Goal: Task Accomplishment & Management: Complete application form

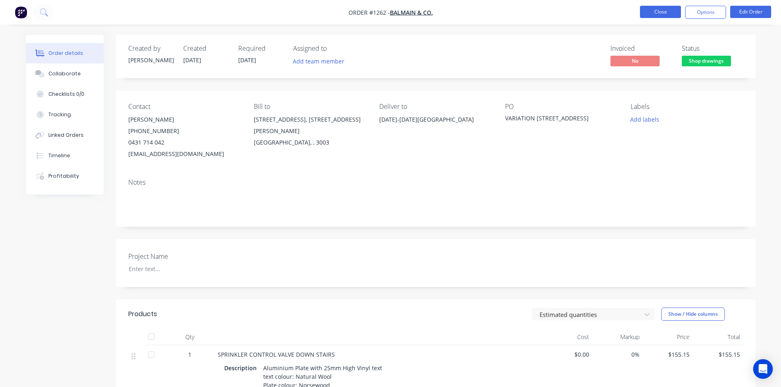
click at [659, 10] on button "Close" at bounding box center [660, 12] width 41 height 12
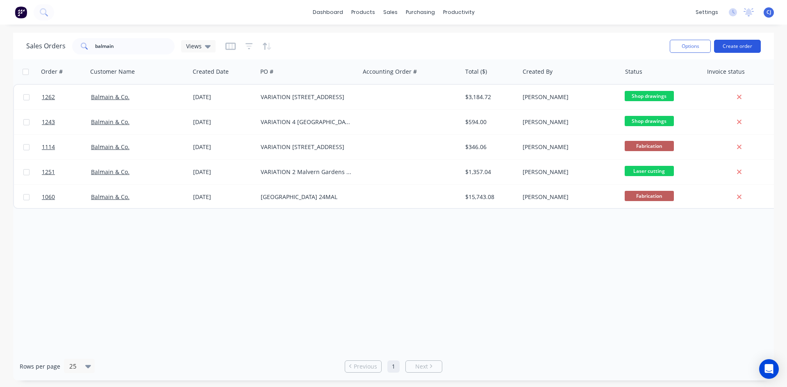
click at [741, 50] on button "Create order" at bounding box center [737, 46] width 47 height 13
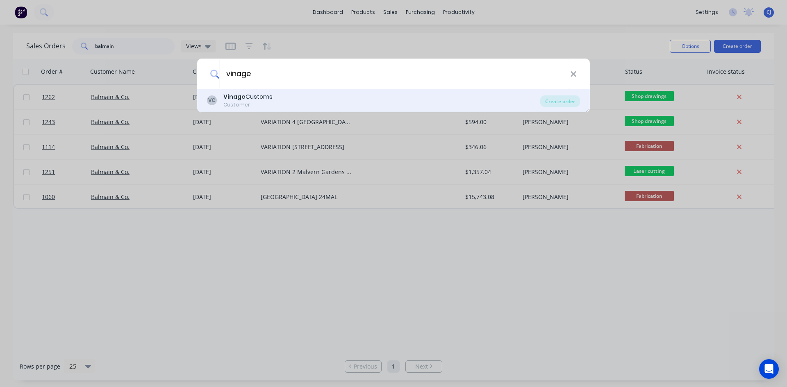
type input "vinage"
click at [245, 93] on div "Vinage Customs" at bounding box center [247, 97] width 49 height 9
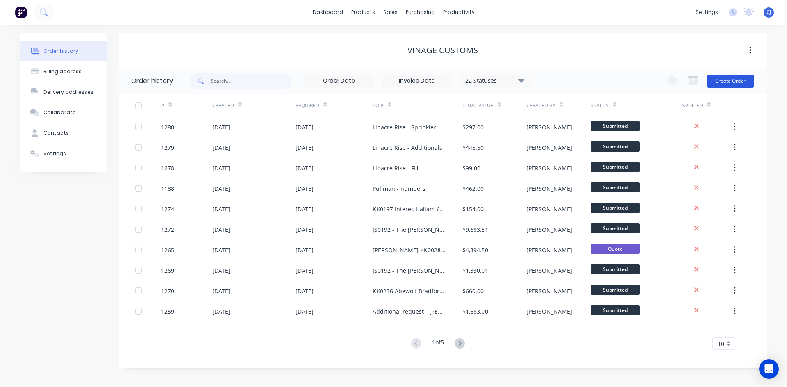
click at [734, 80] on button "Create Order" at bounding box center [731, 81] width 48 height 13
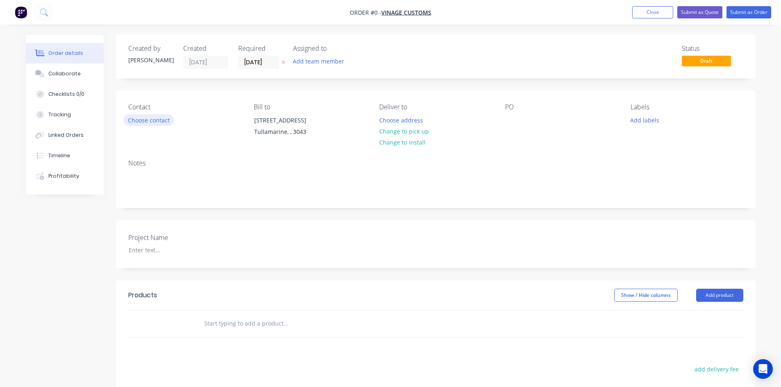
click at [146, 121] on button "Choose contact" at bounding box center [148, 119] width 50 height 11
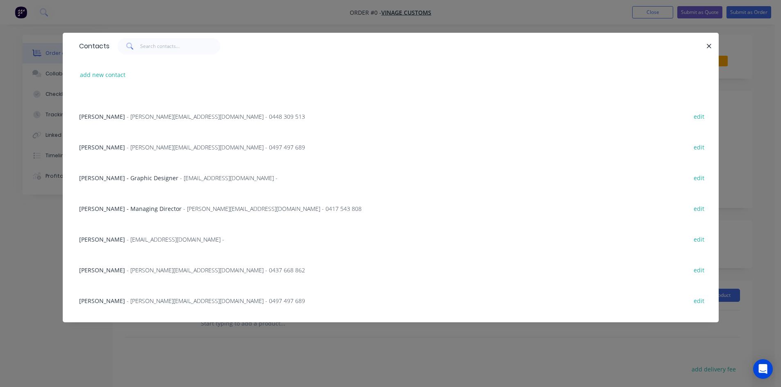
scroll to position [82, 0]
click at [128, 245] on div "[PERSON_NAME] - [EMAIL_ADDRESS][DOMAIN_NAME] - edit" at bounding box center [390, 238] width 631 height 31
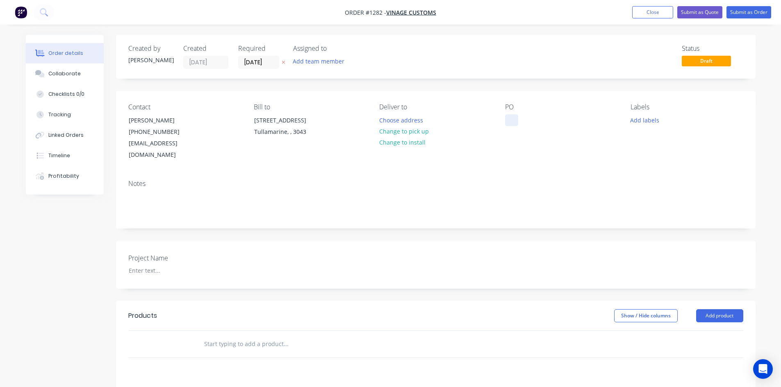
click at [513, 122] on div at bounding box center [511, 120] width 13 height 12
paste div
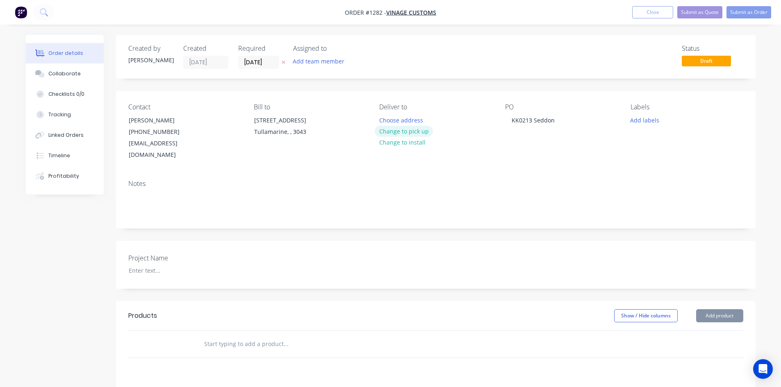
click at [417, 135] on button "Change to pick up" at bounding box center [404, 131] width 58 height 11
click at [262, 336] on input "text" at bounding box center [286, 344] width 164 height 16
click at [219, 336] on input "text" at bounding box center [286, 344] width 164 height 16
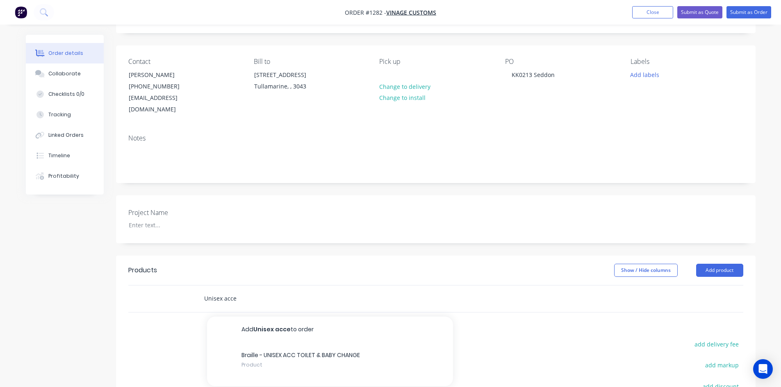
scroll to position [164, 0]
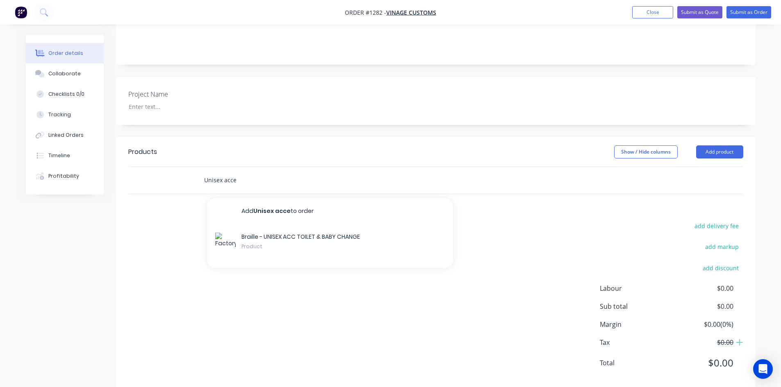
drag, startPoint x: 237, startPoint y: 166, endPoint x: 198, endPoint y: 163, distance: 39.5
click at [198, 172] on div "Unisex acce Add Unisex acce to order Braille - UNISEX ACC TOILET & BABY CHANGE …" at bounding box center [320, 180] width 246 height 16
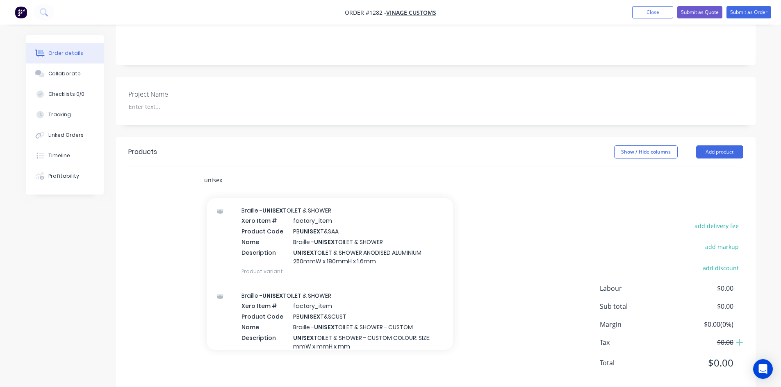
scroll to position [0, 0]
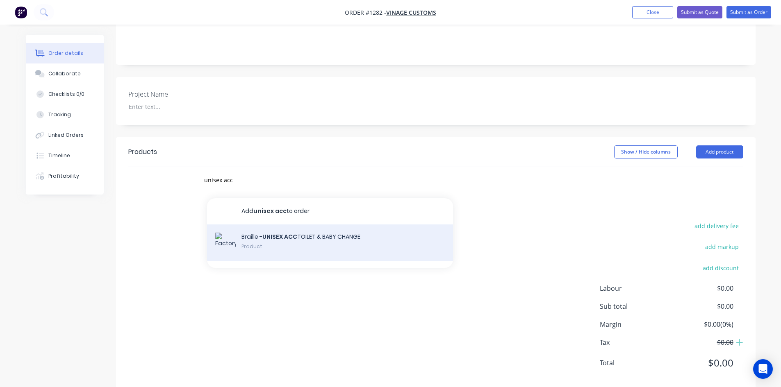
click at [277, 230] on div "Braille - UNISEX ACC TOILET & BABY CHANGE Product" at bounding box center [330, 243] width 246 height 37
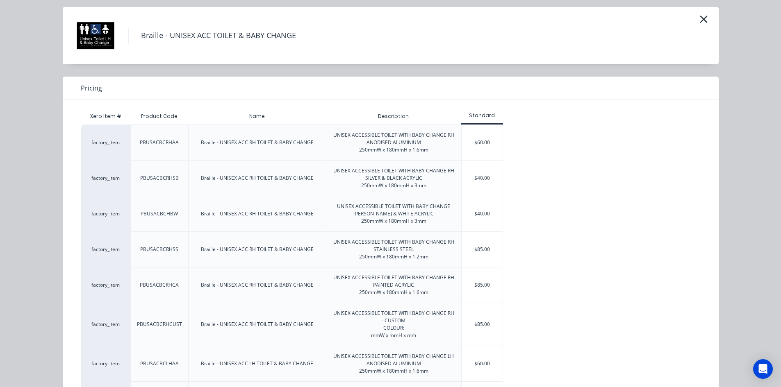
scroll to position [25, 0]
click at [701, 19] on icon "button" at bounding box center [703, 19] width 7 height 7
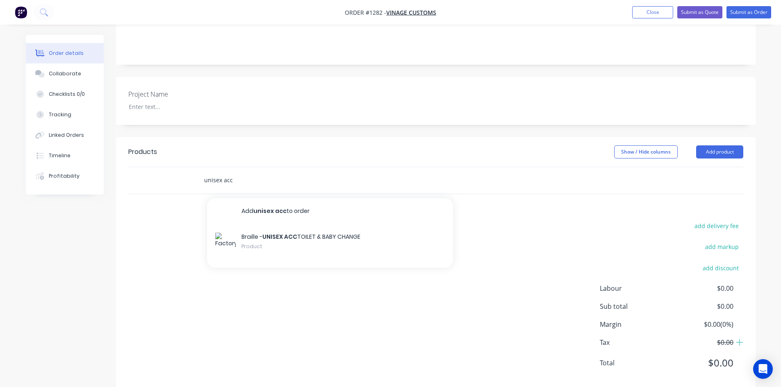
drag, startPoint x: 232, startPoint y: 169, endPoint x: 197, endPoint y: 171, distance: 35.0
click at [197, 172] on div "unisex acc Add unisex acc to order Braille - UNISEX ACC TOILET & BABY CHANGE Pr…" at bounding box center [320, 180] width 246 height 16
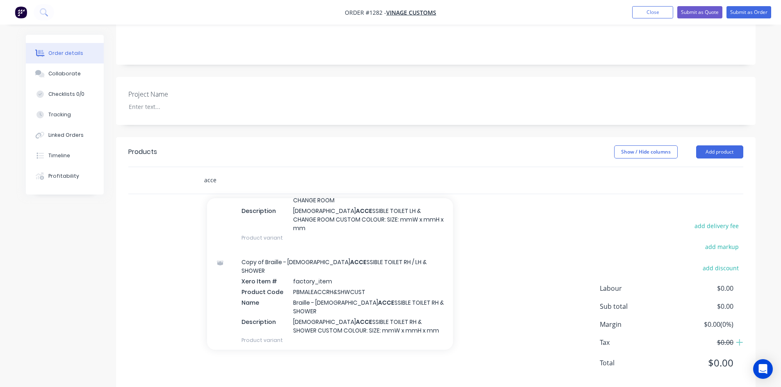
scroll to position [1498, 0]
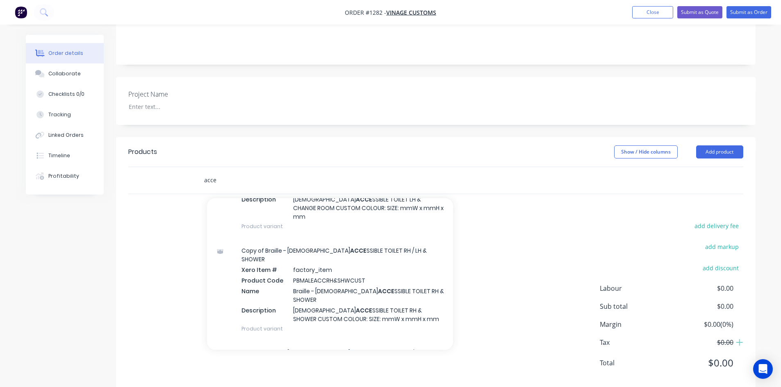
type input "acce"
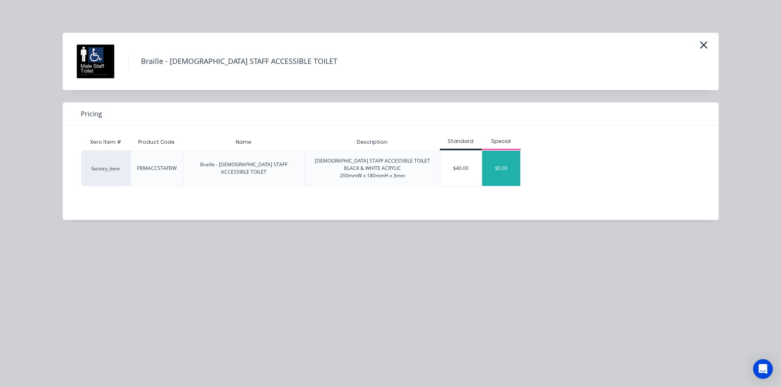
click at [498, 169] on div "$0.00" at bounding box center [501, 168] width 39 height 35
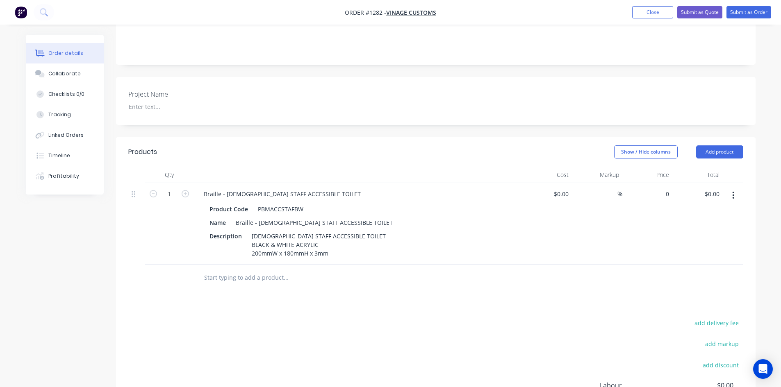
click at [659, 185] on div "0 $0.00" at bounding box center [647, 224] width 50 height 82
type input "$50.00"
click at [263, 203] on div "PBMACCSTAFBW" at bounding box center [281, 209] width 52 height 12
click at [267, 203] on div "PBMACCSTAFBW" at bounding box center [281, 209] width 52 height 12
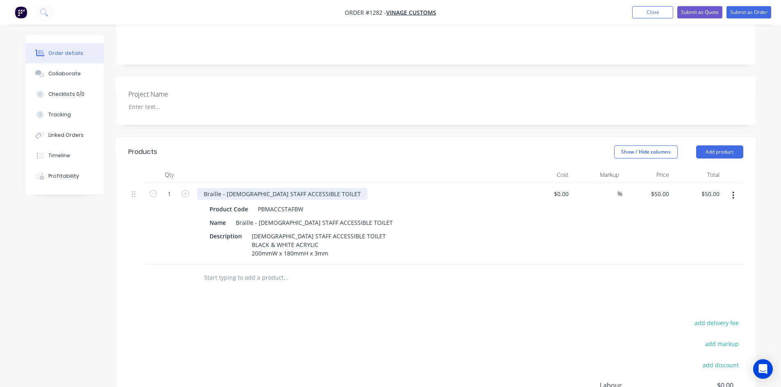
click at [233, 188] on div "Braille - [DEMOGRAPHIC_DATA] STAFF ACCESSIBLE TOILET" at bounding box center [282, 194] width 170 height 12
drag, startPoint x: 258, startPoint y: 183, endPoint x: 218, endPoint y: 184, distance: 39.8
click at [218, 188] on div "Braille - [DEMOGRAPHIC_DATA] STAFF ACCESSIBLE TOILET" at bounding box center [282, 194] width 170 height 12
click at [734, 192] on icon "button" at bounding box center [734, 195] width 2 height 7
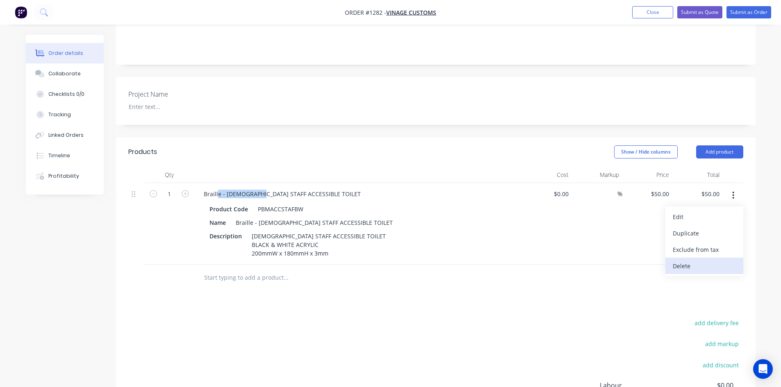
click at [679, 260] on div "Delete" at bounding box center [704, 266] width 63 height 12
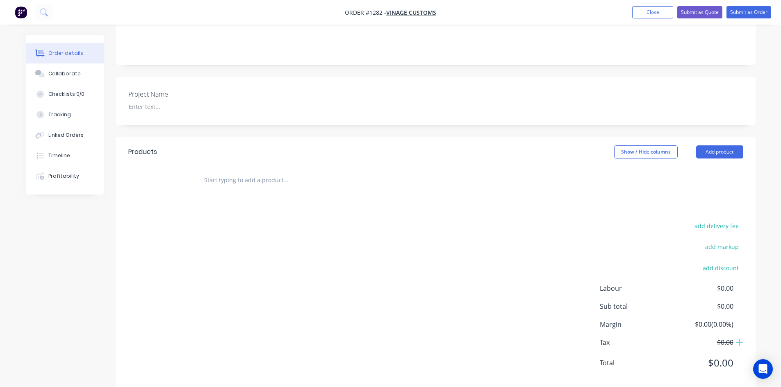
click at [226, 172] on input "text" at bounding box center [286, 180] width 164 height 16
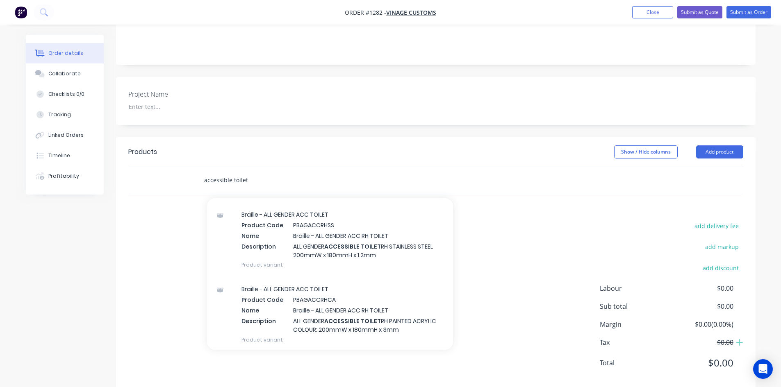
scroll to position [3625, 0]
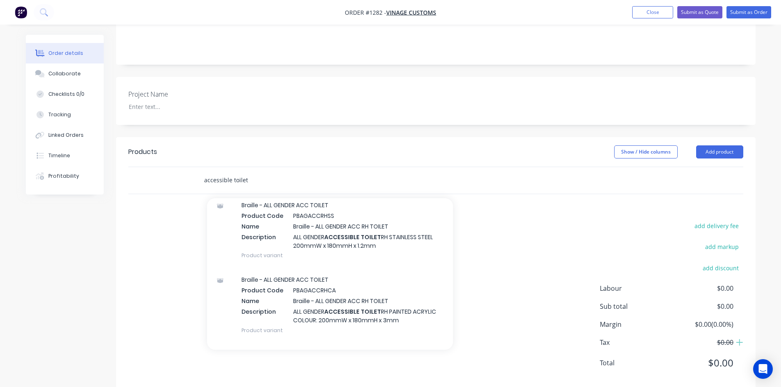
type input "accessible toilet"
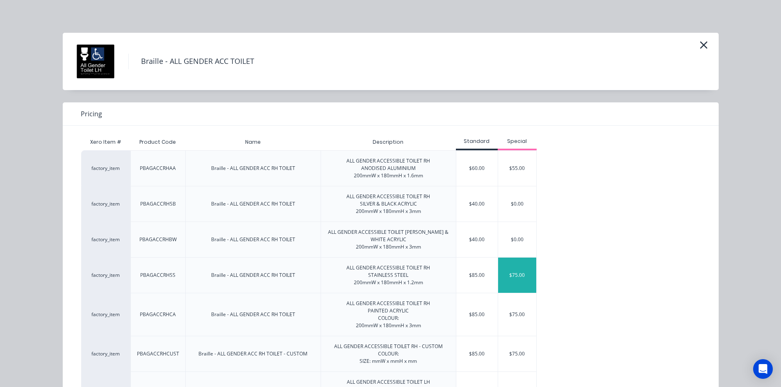
click at [522, 279] on div "$75.00" at bounding box center [517, 275] width 39 height 35
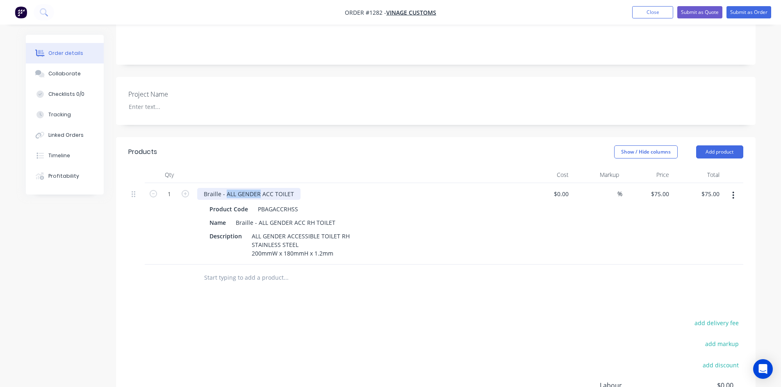
drag, startPoint x: 258, startPoint y: 182, endPoint x: 226, endPoint y: 181, distance: 32.4
click at [226, 188] on div "Braille - ALL GENDER ACC TOILET" at bounding box center [248, 194] width 103 height 12
click at [233, 188] on div "Braille - UNISEX ACC TOILET" at bounding box center [241, 194] width 89 height 12
copy div "UNISEX"
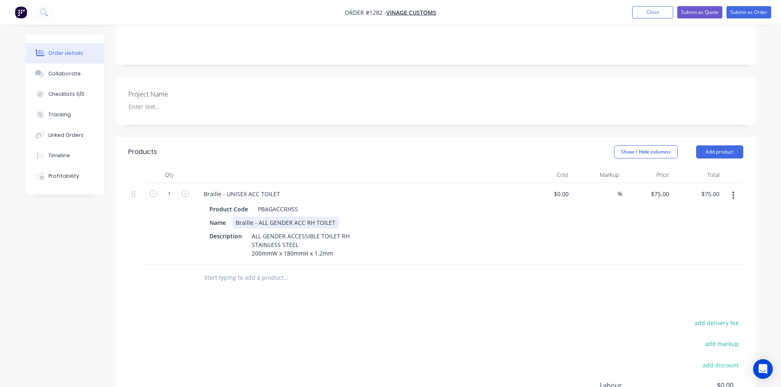
click at [273, 217] on div "Braille - ALL GENDER ACC RH TOILET" at bounding box center [285, 223] width 106 height 12
paste div
click at [273, 230] on div "ALL GENDER ACCESSIBLE TOILET RH STAINLESS STEEL 200mmW x 180mmH x 1.2mm" at bounding box center [300, 244] width 105 height 29
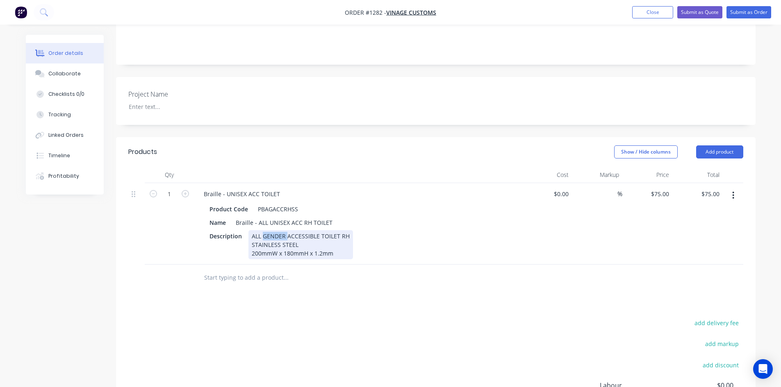
paste div
click at [222, 270] on input "text" at bounding box center [286, 278] width 164 height 16
type input "PUSH BUTT"
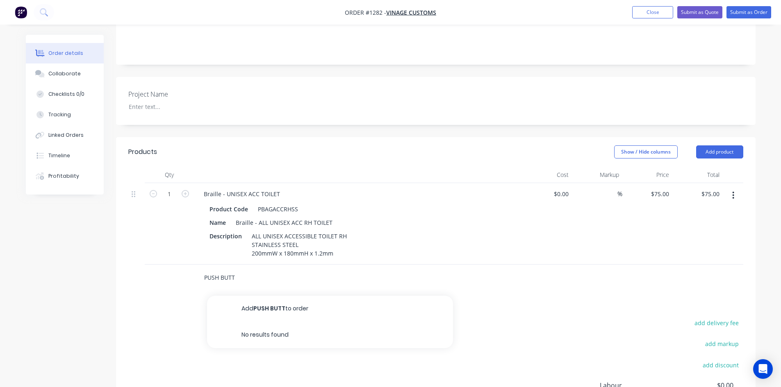
drag, startPoint x: 240, startPoint y: 266, endPoint x: 168, endPoint y: 268, distance: 72.2
click at [168, 268] on div "PUSH BUTT Add PUSH BUTT to order No results found" at bounding box center [435, 278] width 615 height 27
click at [734, 191] on icon "button" at bounding box center [733, 195] width 2 height 9
click at [702, 228] on div "Duplicate" at bounding box center [704, 234] width 63 height 12
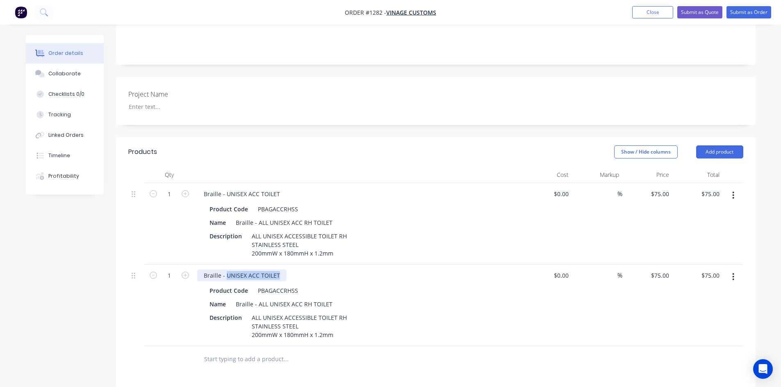
drag, startPoint x: 281, startPoint y: 266, endPoint x: 225, endPoint y: 266, distance: 55.8
click at [225, 270] on div "Braille - UNISEX ACC TOILET" at bounding box center [241, 276] width 89 height 12
drag, startPoint x: 226, startPoint y: 262, endPoint x: 298, endPoint y: 259, distance: 73.0
click at [298, 270] on div "Braille - PUSH BUTTON TO OPEN" at bounding box center [357, 276] width 321 height 12
copy div "PUSH BUTTON TO OPEN"
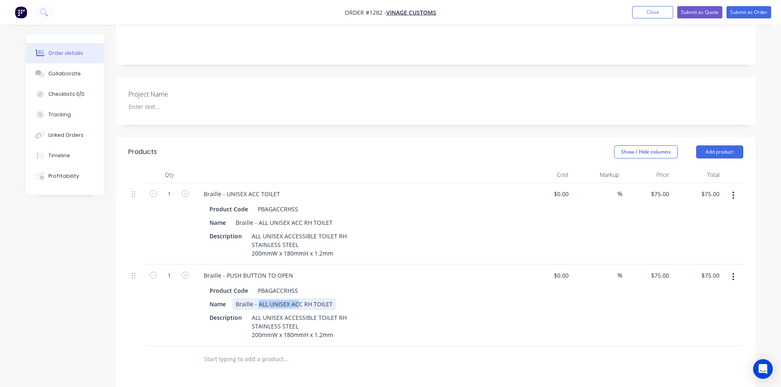
drag, startPoint x: 258, startPoint y: 295, endPoint x: 331, endPoint y: 291, distance: 73.1
click at [331, 298] on div "Braille - ALL UNISEX ACC RH TOILET" at bounding box center [283, 304] width 103 height 12
drag, startPoint x: 331, startPoint y: 291, endPoint x: 259, endPoint y: 292, distance: 72.2
click at [259, 298] on div "Braille - ALL UNISEX ACC RH TOILET" at bounding box center [283, 304] width 103 height 12
paste div
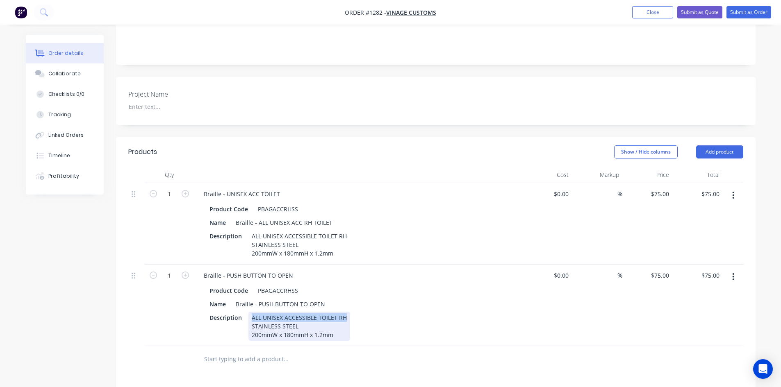
drag, startPoint x: 346, startPoint y: 307, endPoint x: 246, endPoint y: 305, distance: 100.1
click at [246, 312] on div "Description ALL UNISEX ACCESSIBLE TOILET RH STAINLESS STEEL 200mmW x 180mmH x 1…" at bounding box center [356, 326] width 300 height 29
paste div
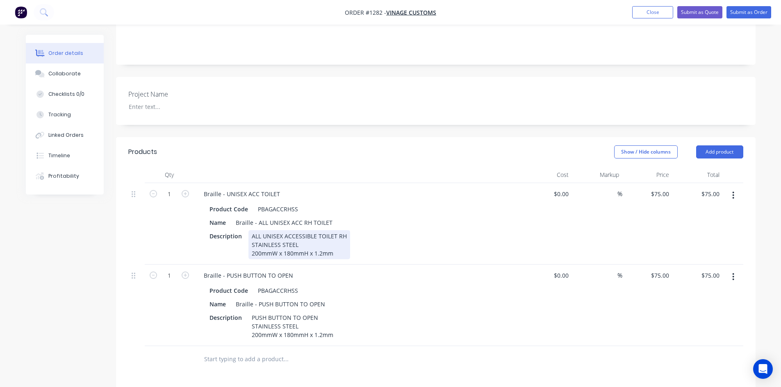
click at [341, 230] on div "ALL UNISEX ACCESSIBLE TOILET RH STAINLESS STEEL 200mmW x 180mmH x 1.2mm" at bounding box center [299, 244] width 102 height 29
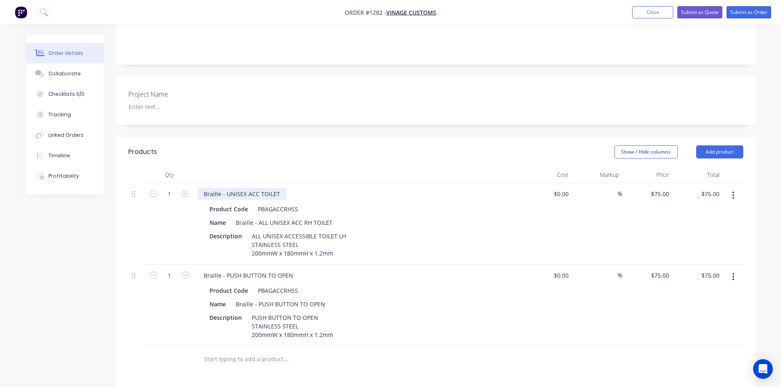
click at [278, 188] on div "Braille - UNISEX ACC TOILET" at bounding box center [241, 194] width 89 height 12
click at [310, 270] on div "Braille - PUSH BUTTON TO OPEN" at bounding box center [357, 276] width 321 height 12
click at [276, 270] on div "Braille - PUSH BUTTON TO OPEN" at bounding box center [248, 276] width 103 height 12
click at [279, 285] on div "PBAGACCRHSS" at bounding box center [278, 291] width 47 height 12
drag, startPoint x: 297, startPoint y: 279, endPoint x: 255, endPoint y: 274, distance: 43.0
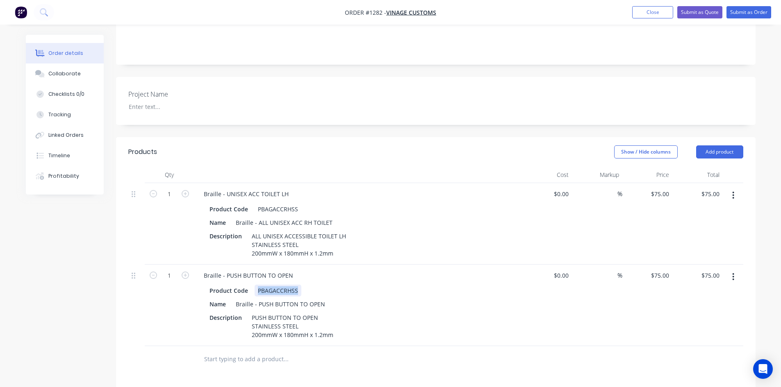
click at [255, 285] on div "PBAGACCRHSS" at bounding box center [278, 291] width 47 height 12
click at [312, 351] on input "text" at bounding box center [286, 359] width 164 height 16
click at [250, 235] on div "ALL UNISEX ACCESSIBLE TOILET LH STAINLESS STEEL 200mmW x 180mmH x 1.2mm" at bounding box center [298, 244] width 101 height 29
click at [252, 312] on div "PUSH BUTTON TO OPEN STAINLESS STEEL 200mmW x 180mmH x 1.2mm" at bounding box center [292, 326] width 88 height 29
click at [709, 270] on input "75.00" at bounding box center [713, 276] width 19 height 12
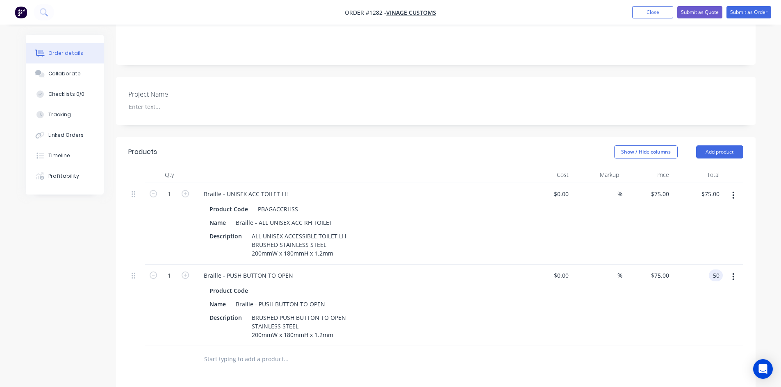
type input "5"
type input "45"
type input "$45.00"
click at [762, 207] on div "Order details Collaborate Checklists 0/0 Tracking Linked Orders Timeline Profit…" at bounding box center [391, 226] width 746 height 711
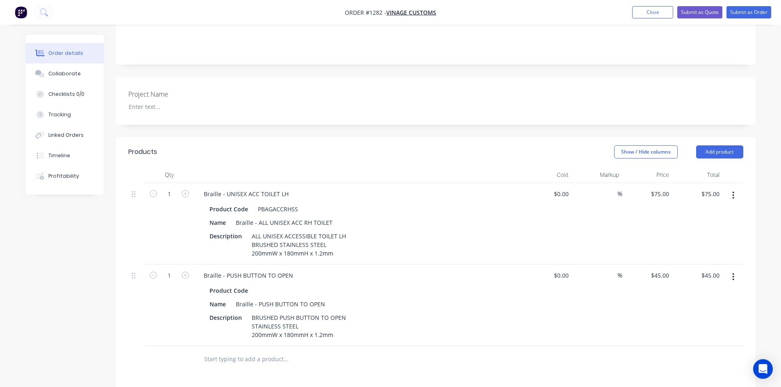
click at [736, 271] on button "button" at bounding box center [733, 277] width 19 height 15
click at [262, 351] on input "text" at bounding box center [286, 359] width 164 height 16
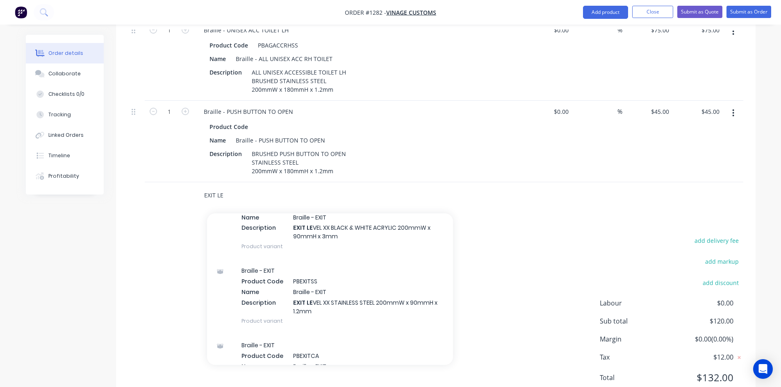
scroll to position [246, 0]
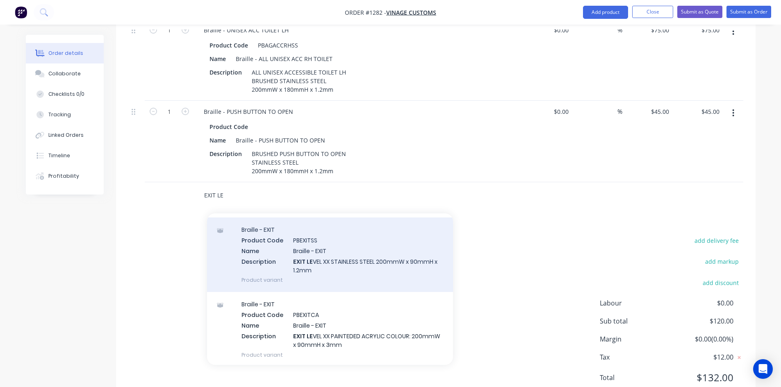
type input "EXIT LE"
click at [358, 243] on div "Braille - EXIT Product Code PBEXITSS Name Braille - EXIT Description EXIT LE VE…" at bounding box center [330, 255] width 246 height 75
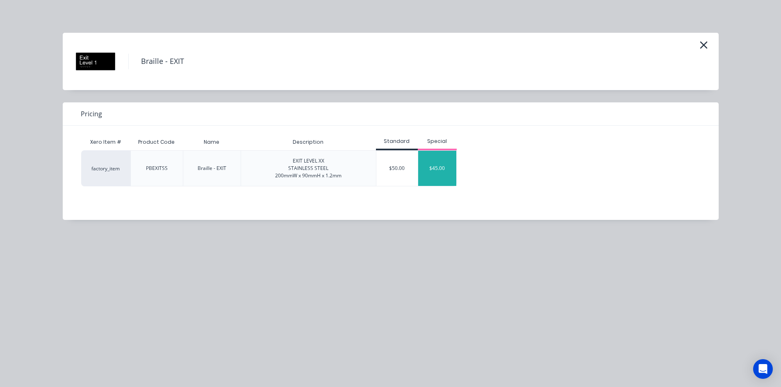
click at [435, 170] on div "$45.00" at bounding box center [437, 168] width 39 height 35
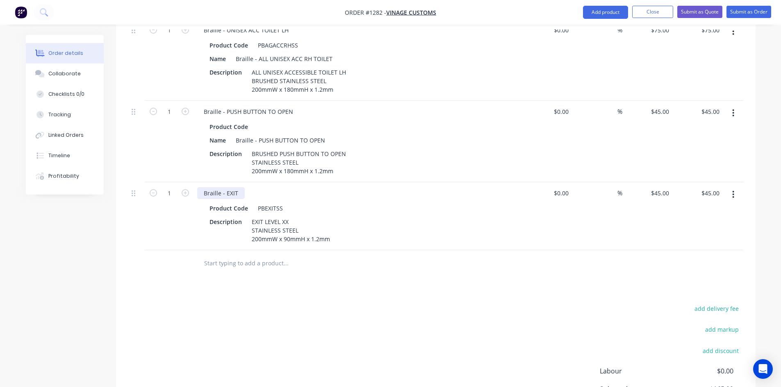
click at [237, 187] on div "Braille - EXIT" at bounding box center [221, 193] width 48 height 12
click at [186, 189] on icon "button" at bounding box center [185, 192] width 7 height 7
type input "2"
type input "$90.00"
click at [186, 189] on icon "button" at bounding box center [185, 192] width 7 height 7
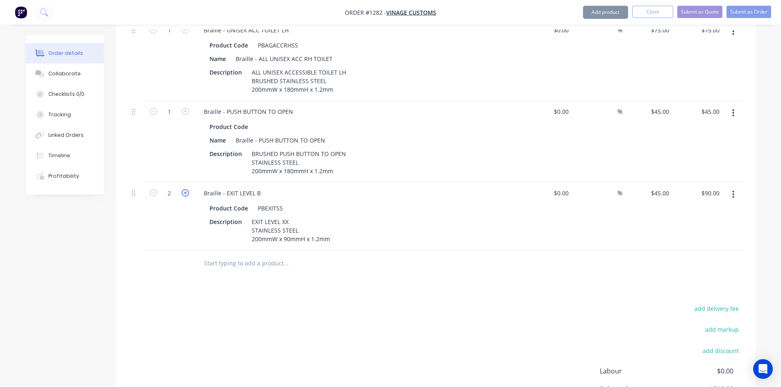
type input "3"
type input "$135.00"
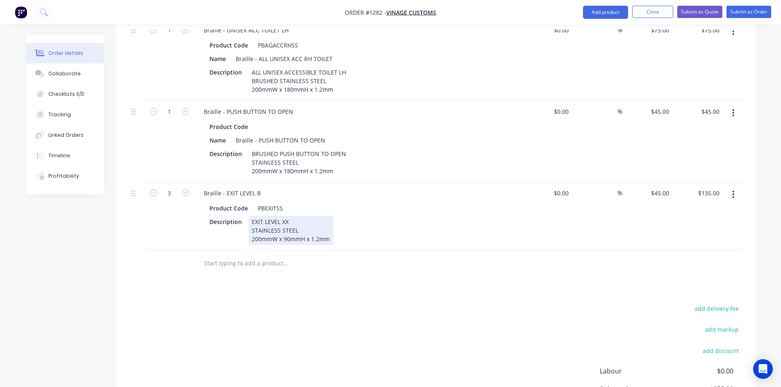
click at [254, 219] on div "EXIT LEVEL XX STAINLESS STEEL 200mmW x 90mmH x 1.2mm" at bounding box center [290, 230] width 85 height 29
click at [252, 218] on div "EXIT LEVEL XX STAINLESS STEEL 200mmW x 90mmH x 1.2mm" at bounding box center [290, 230] width 85 height 29
drag, startPoint x: 289, startPoint y: 228, endPoint x: 284, endPoint y: 230, distance: 5.9
click at [284, 230] on div "EXIT LEVEL XX BRUSHED STAINLESS STEEL 200mmW x 90mmH x 1.2mm" at bounding box center [290, 230] width 85 height 29
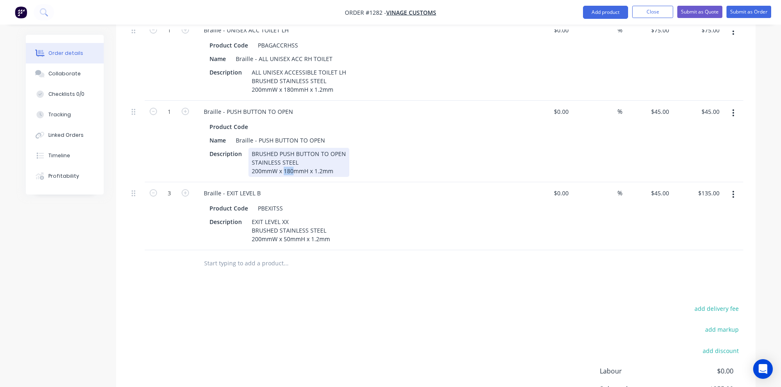
drag, startPoint x: 292, startPoint y: 160, endPoint x: 284, endPoint y: 162, distance: 7.6
click at [284, 162] on div "BRUSHED PUSH BUTTON TO OPEN STAINLESS STEEL 200mmW x 180mmH x 1.2mm" at bounding box center [298, 162] width 101 height 29
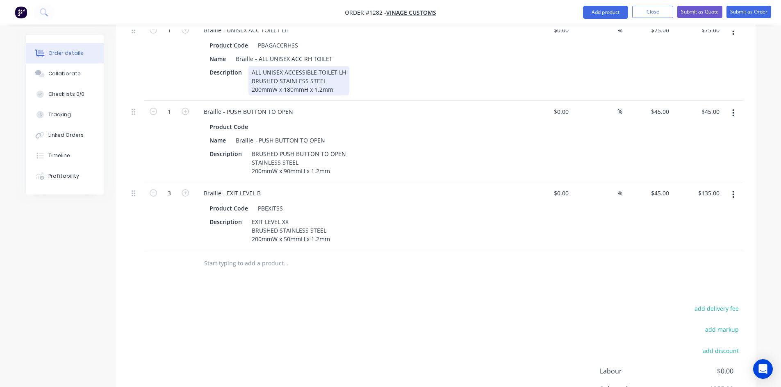
click at [257, 75] on div "ALL UNISEX ACCESSIBLE TOILET LH BRUSHED STAINLESS STEEL 200mmW x 180mmH x 1.2mm" at bounding box center [298, 80] width 101 height 29
click at [730, 187] on button "button" at bounding box center [733, 194] width 19 height 15
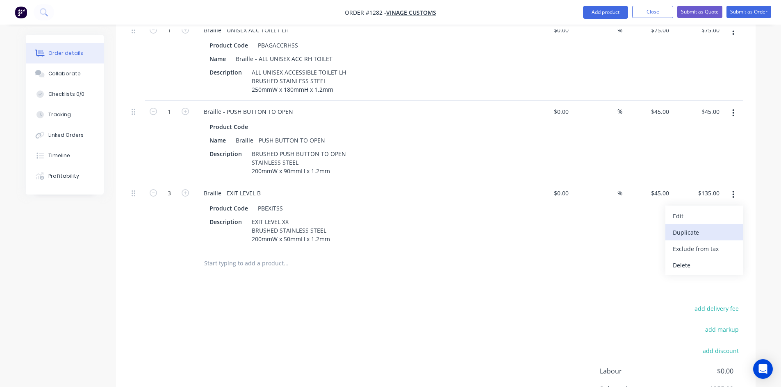
click at [711, 227] on div "Duplicate" at bounding box center [704, 233] width 63 height 12
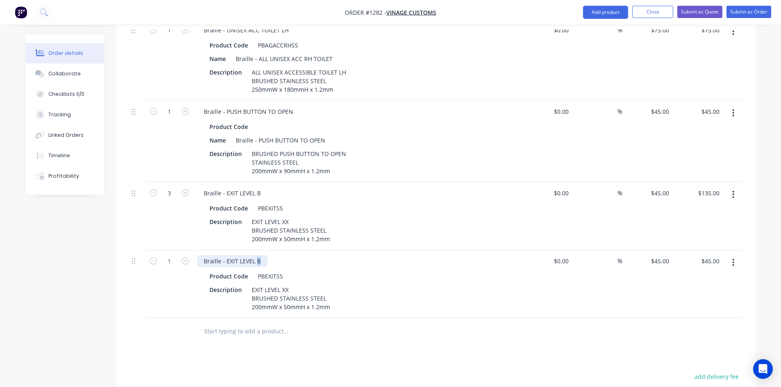
click at [258, 255] on div "Braille - EXIT LEVEL B" at bounding box center [232, 261] width 70 height 12
click at [189, 257] on icon "button" at bounding box center [185, 260] width 7 height 7
type input "2"
type input "$90.00"
click at [189, 257] on icon "button" at bounding box center [185, 260] width 7 height 7
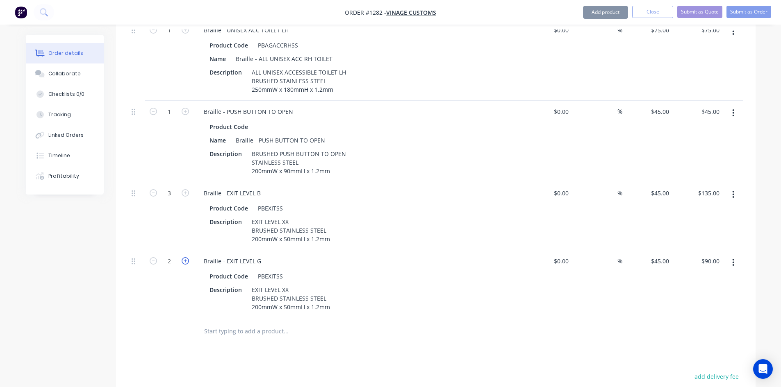
type input "3"
type input "$135.00"
click at [189, 257] on icon "button" at bounding box center [185, 260] width 7 height 7
type input "4"
type input "$180.00"
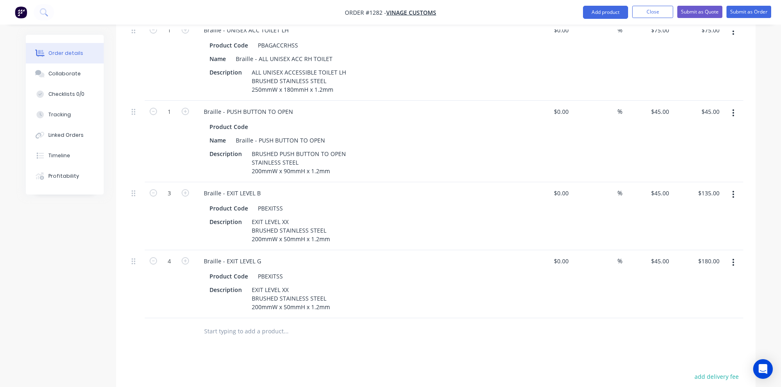
click at [731, 255] on button "button" at bounding box center [733, 262] width 19 height 15
click at [679, 295] on div "Duplicate" at bounding box center [704, 301] width 63 height 12
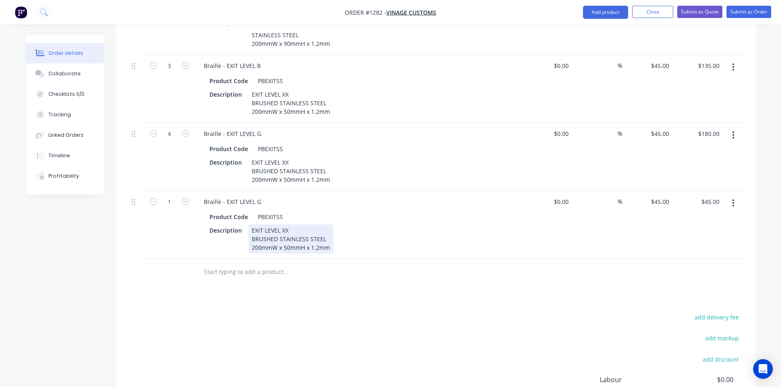
scroll to position [492, 0]
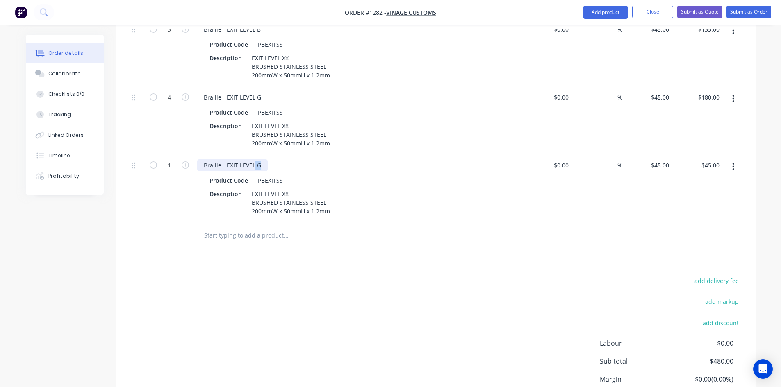
drag, startPoint x: 253, startPoint y: 155, endPoint x: 260, endPoint y: 154, distance: 7.5
click at [260, 159] on div "Braille - EXIT LEVEL G" at bounding box center [232, 165] width 71 height 12
click at [187, 162] on icon "button" at bounding box center [185, 165] width 7 height 7
type input "2"
type input "$90.00"
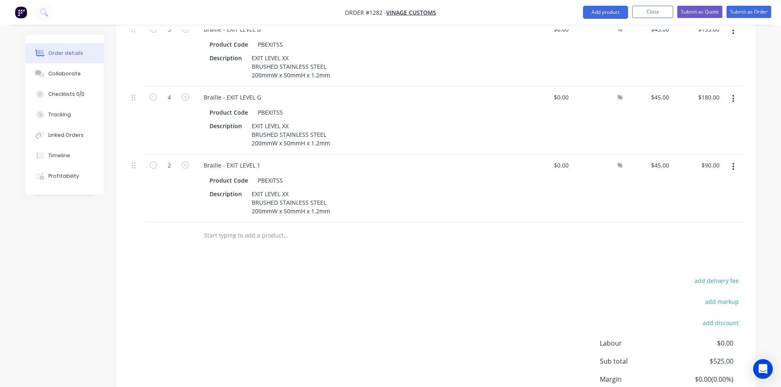
click at [738, 159] on button "button" at bounding box center [733, 166] width 19 height 15
click at [690, 199] on div "Duplicate" at bounding box center [704, 205] width 63 height 12
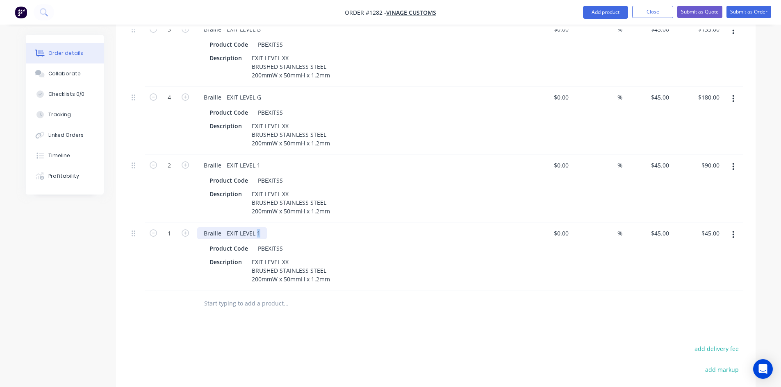
click at [260, 228] on div "Braille - EXIT LEVEL 1" at bounding box center [232, 234] width 70 height 12
click at [185, 230] on icon "button" at bounding box center [185, 233] width 7 height 7
type input "2"
type input "$90.00"
click at [729, 228] on button "button" at bounding box center [733, 235] width 19 height 15
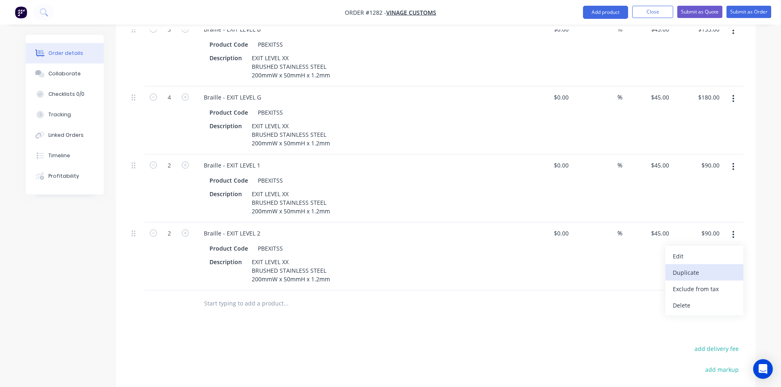
click at [699, 267] on div "Duplicate" at bounding box center [704, 273] width 63 height 12
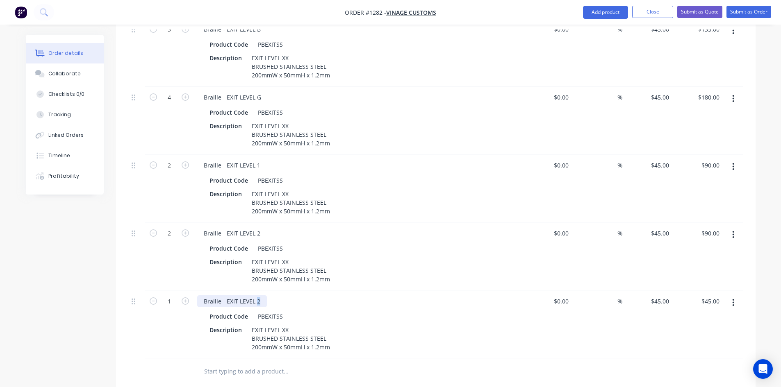
click at [256, 296] on div "Braille - EXIT LEVEL 2" at bounding box center [232, 302] width 70 height 12
click at [734, 298] on icon "button" at bounding box center [733, 302] width 2 height 9
click at [705, 335] on div "Duplicate" at bounding box center [704, 341] width 63 height 12
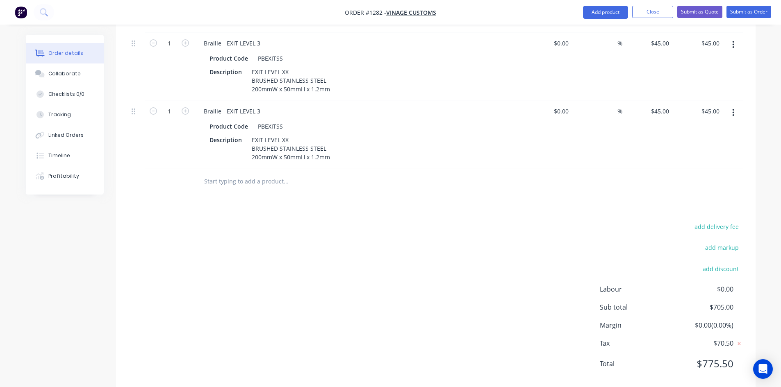
scroll to position [756, 0]
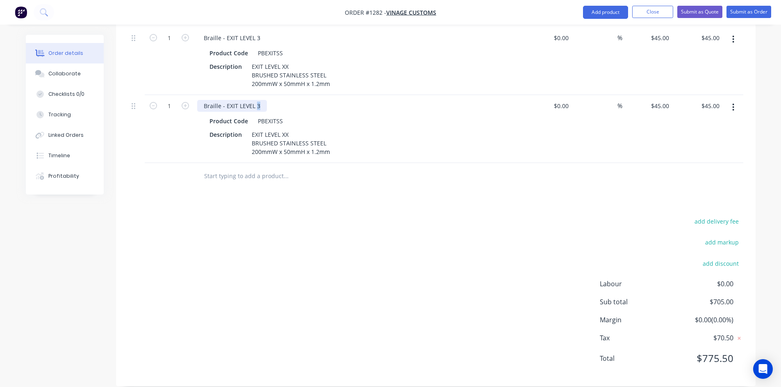
drag, startPoint x: 256, startPoint y: 96, endPoint x: 262, endPoint y: 95, distance: 5.3
click at [262, 100] on div "Braille - EXIT LEVEL 3" at bounding box center [232, 106] width 70 height 12
click at [735, 100] on button "button" at bounding box center [733, 107] width 19 height 15
click at [706, 139] on div "Duplicate" at bounding box center [704, 145] width 63 height 12
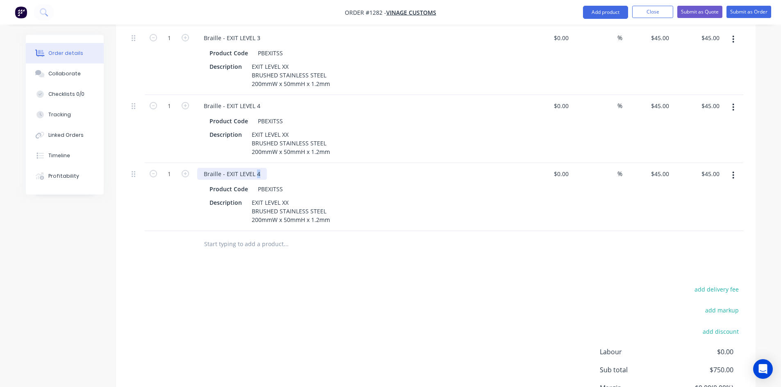
click at [256, 168] on div "Braille - EXIT LEVEL 4" at bounding box center [232, 174] width 70 height 12
click at [734, 172] on icon "button" at bounding box center [734, 175] width 2 height 7
click at [701, 207] on div "Duplicate" at bounding box center [704, 213] width 63 height 12
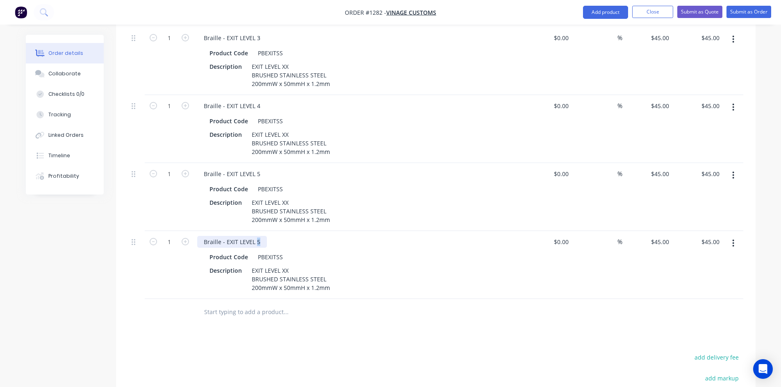
drag, startPoint x: 255, startPoint y: 228, endPoint x: 261, endPoint y: 228, distance: 5.8
click at [261, 236] on div "Braille - EXIT LEVEL 5" at bounding box center [232, 242] width 70 height 12
click at [275, 304] on input "text" at bounding box center [286, 312] width 164 height 16
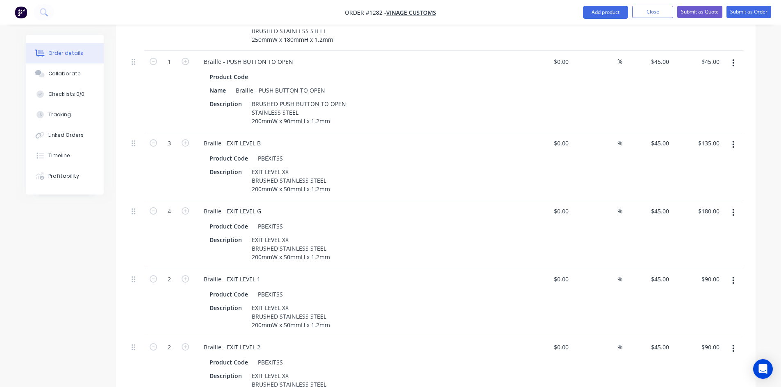
scroll to position [346, 0]
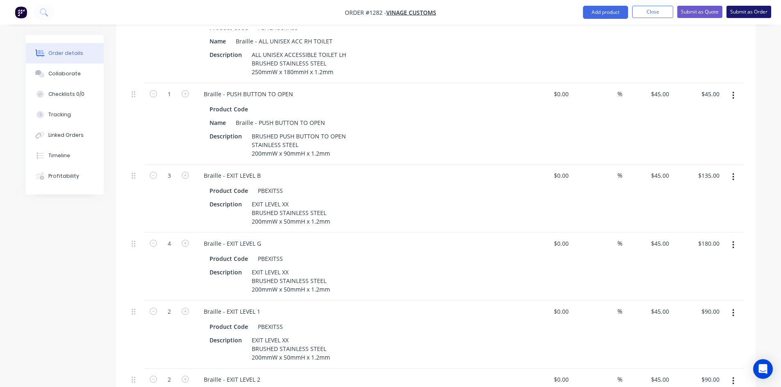
click at [761, 11] on button "Submit as Order" at bounding box center [749, 12] width 45 height 12
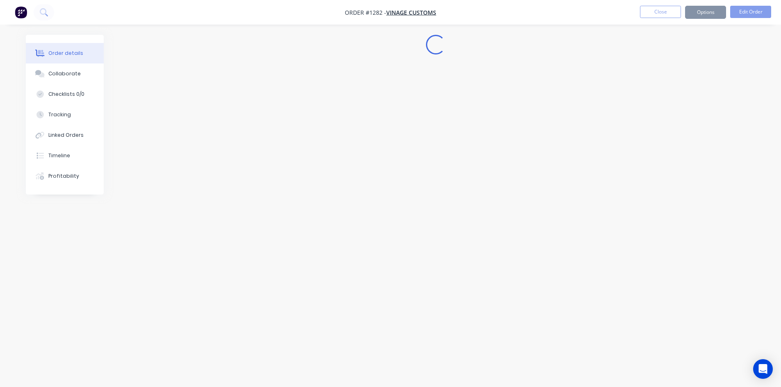
scroll to position [0, 0]
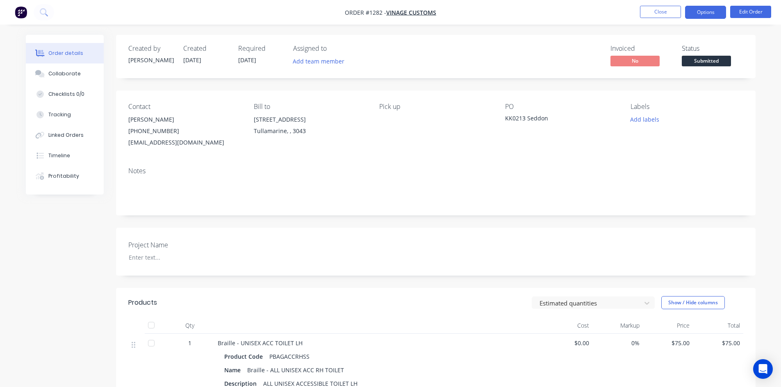
click at [706, 18] on button "Options" at bounding box center [705, 12] width 41 height 13
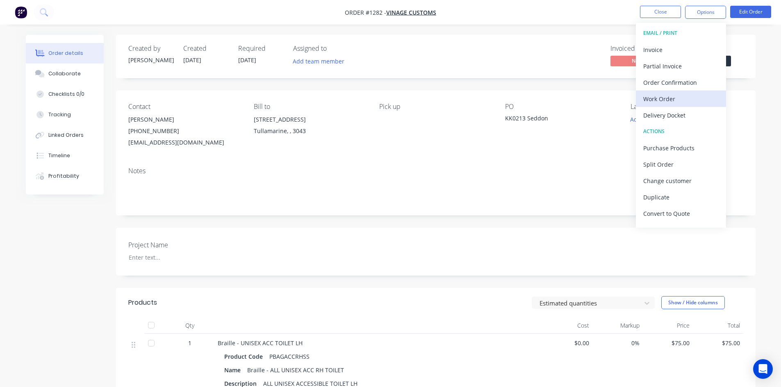
click at [661, 96] on div "Work Order" at bounding box center [680, 99] width 75 height 12
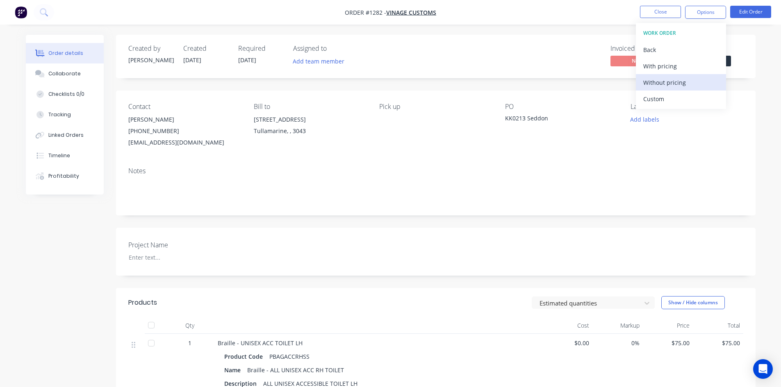
click at [675, 77] on div "Without pricing" at bounding box center [680, 83] width 75 height 12
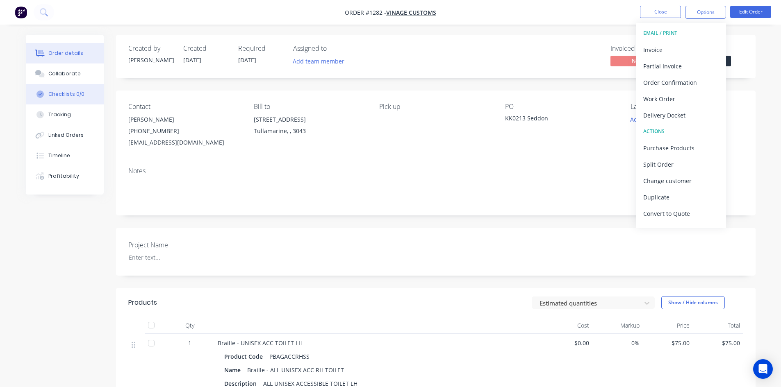
click at [70, 94] on div "Checklists 0/0" at bounding box center [66, 94] width 36 height 7
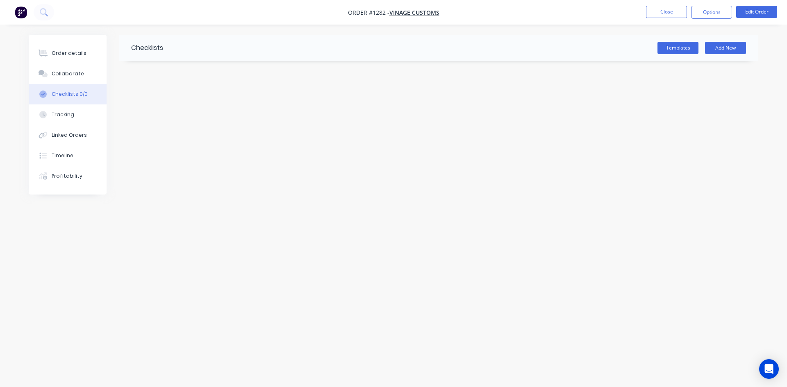
drag, startPoint x: 65, startPoint y: 75, endPoint x: 0, endPoint y: 87, distance: 65.9
click at [65, 75] on div "Collaborate" at bounding box center [68, 73] width 32 height 7
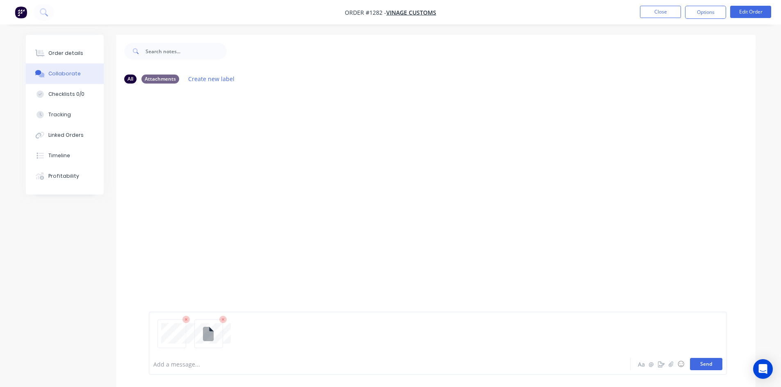
click at [696, 366] on button "Send" at bounding box center [706, 364] width 32 height 12
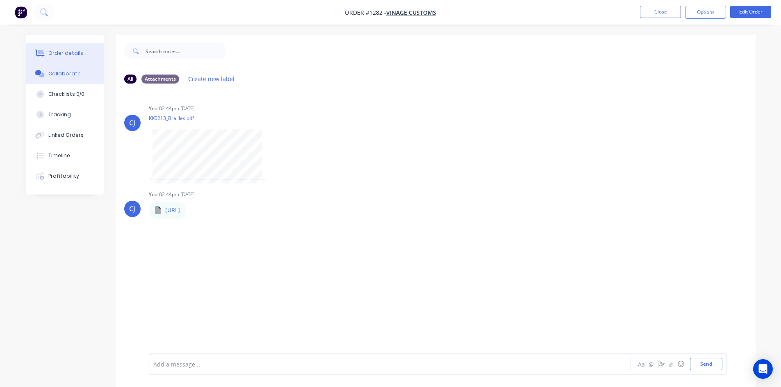
click at [76, 48] on button "Order details" at bounding box center [65, 53] width 78 height 21
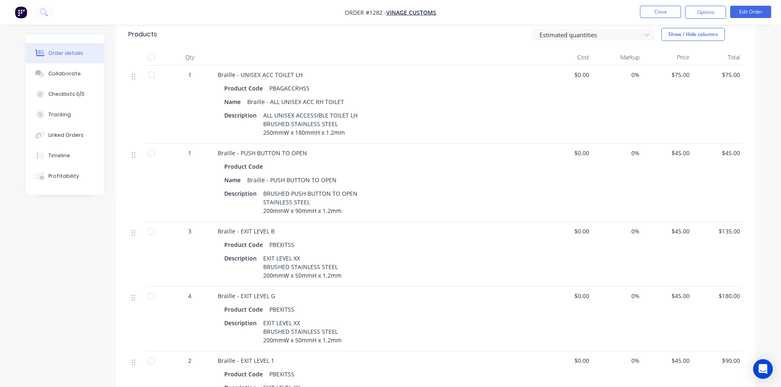
scroll to position [205, 0]
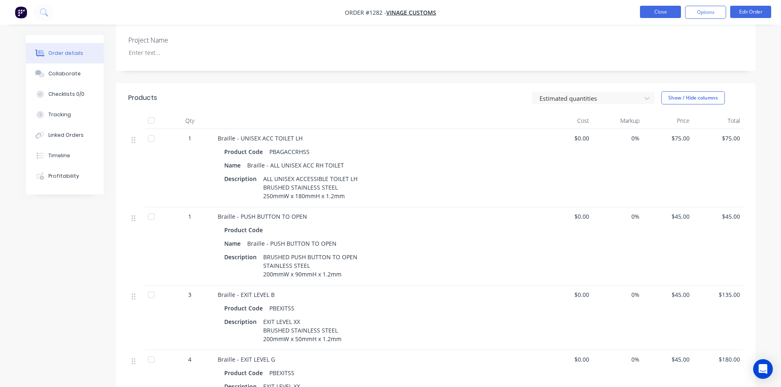
click at [652, 10] on button "Close" at bounding box center [660, 12] width 41 height 12
